Goal: Find specific page/section: Find specific page/section

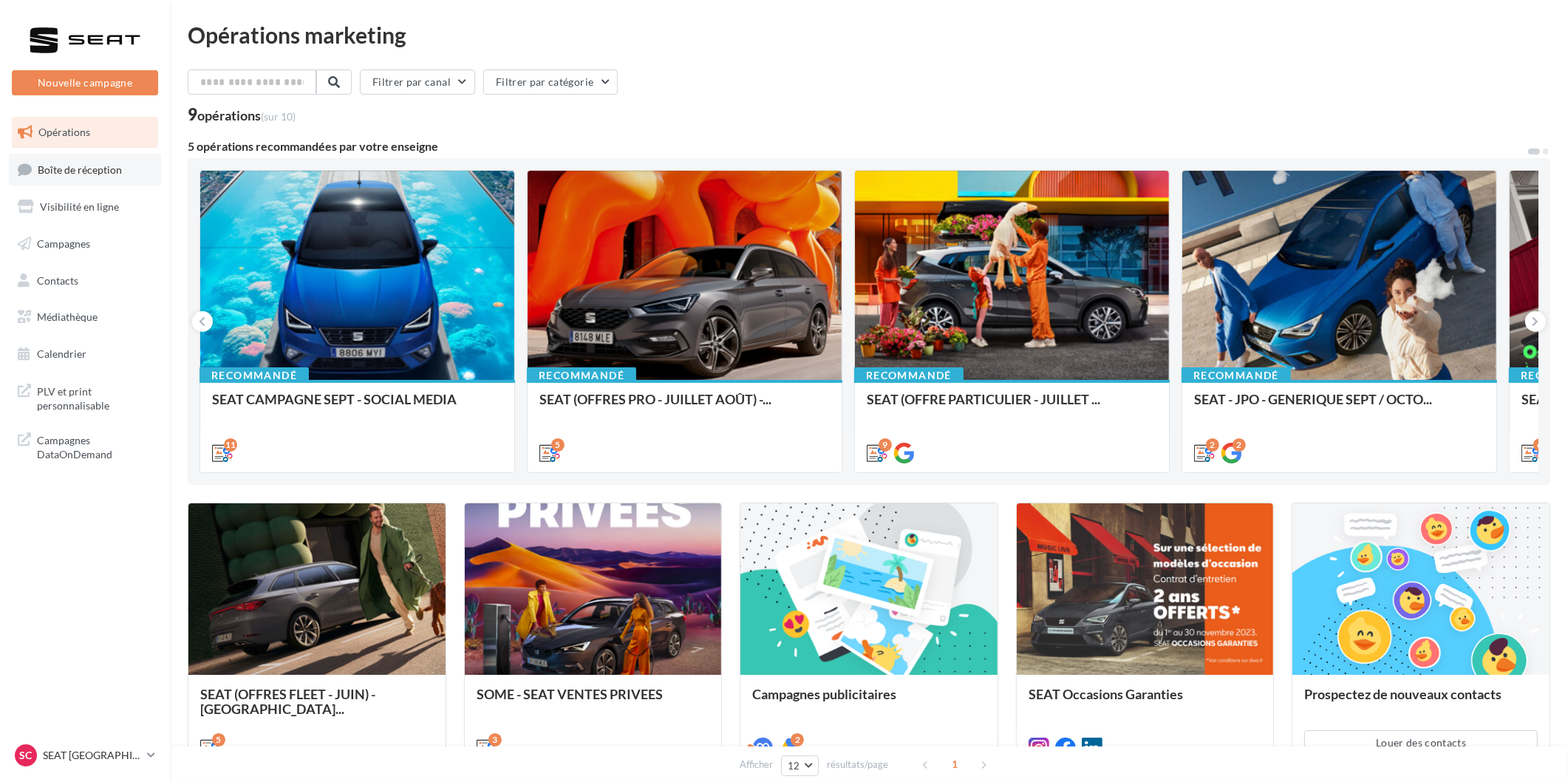
click at [78, 182] on link "Boîte de réception" at bounding box center [84, 169] width 152 height 32
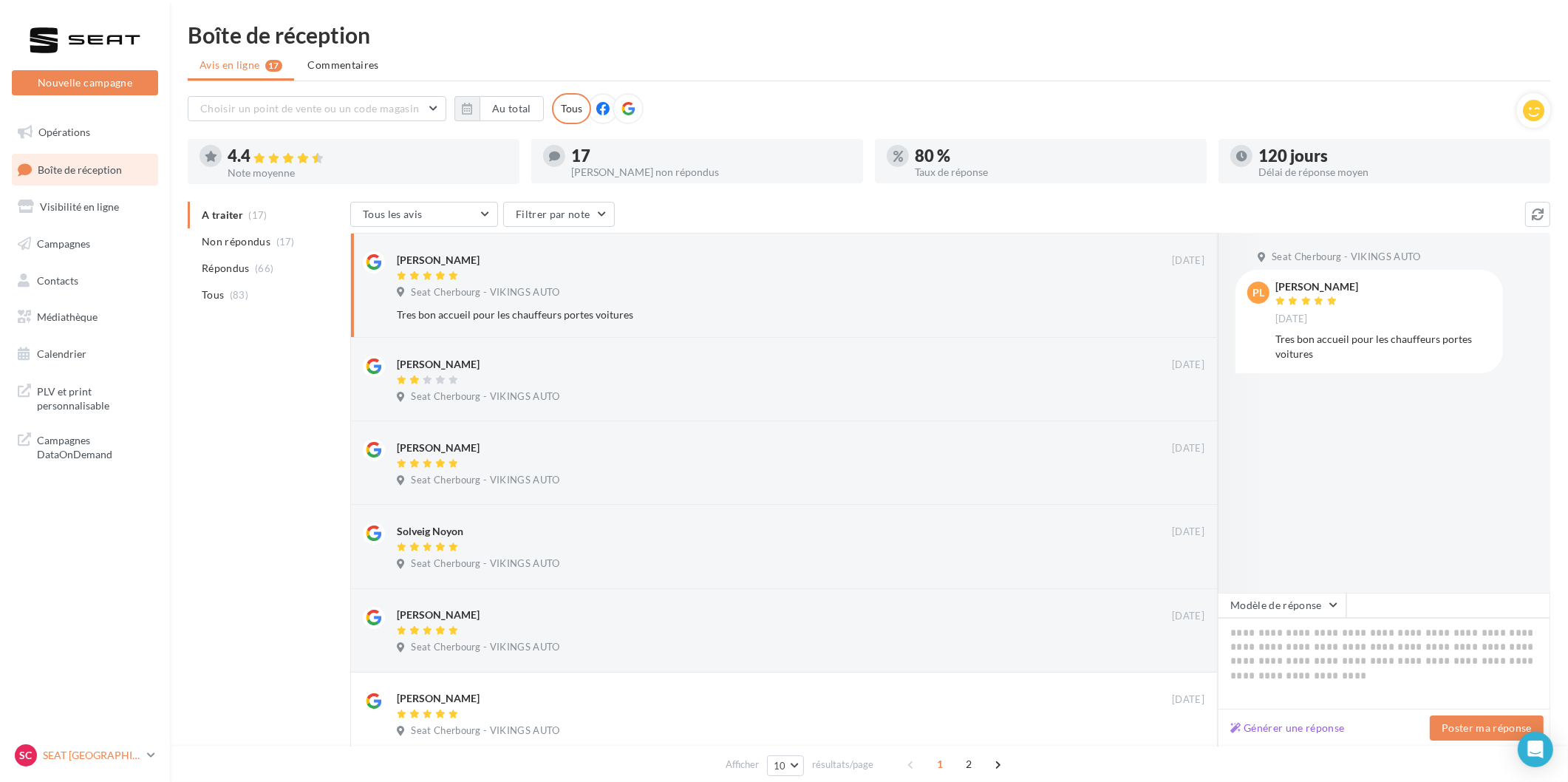
click at [91, 751] on p "SEAT [GEOGRAPHIC_DATA]" at bounding box center [92, 755] width 99 height 15
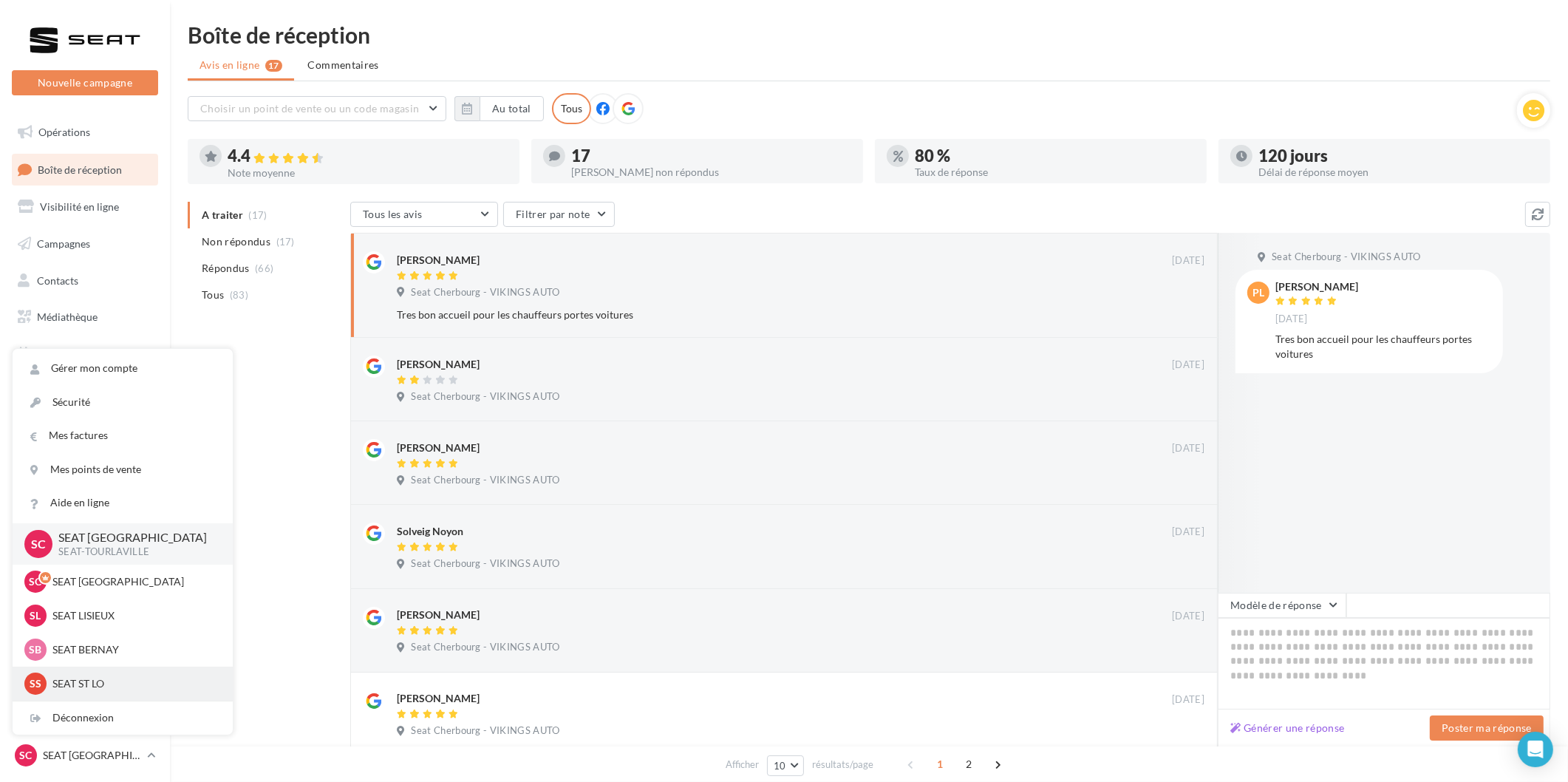
click at [99, 688] on p "SEAT ST LO" at bounding box center [134, 683] width 162 height 15
